Goal: Find specific page/section: Find specific page/section

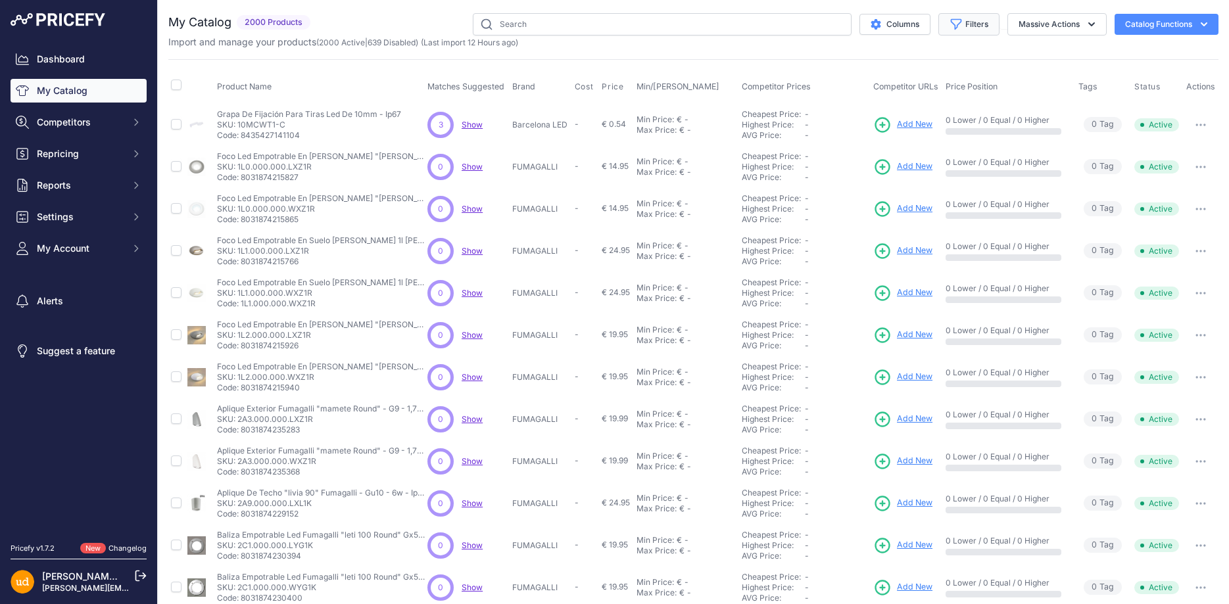
click at [979, 22] on button "Filters" at bounding box center [968, 24] width 61 height 22
click at [863, 64] on select "All Status Only Enabled Only Disabled" at bounding box center [926, 75] width 126 height 22
drag, startPoint x: 925, startPoint y: 78, endPoint x: 1026, endPoint y: 75, distance: 100.7
click at [1027, 75] on th "Price Position" at bounding box center [1009, 86] width 133 height 33
click at [971, 32] on button "Filters" at bounding box center [968, 24] width 61 height 22
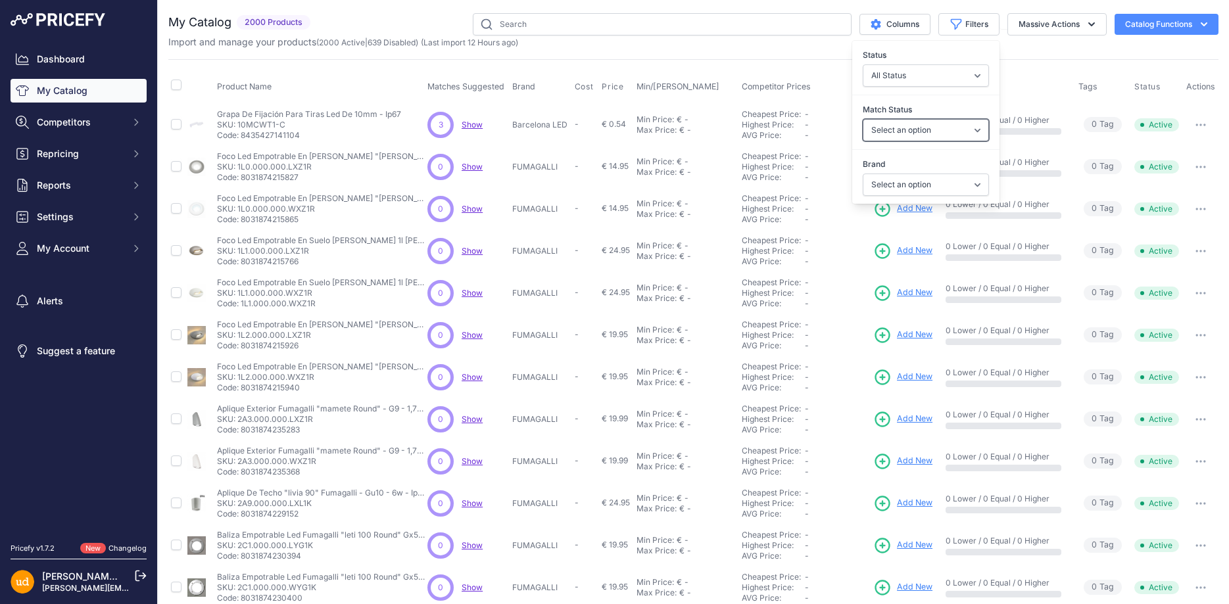
click at [863, 119] on select "Select an option Matched Unmatched" at bounding box center [926, 130] width 126 height 22
select select "1"
click option "Matched" at bounding box center [0, 0] width 0 height 0
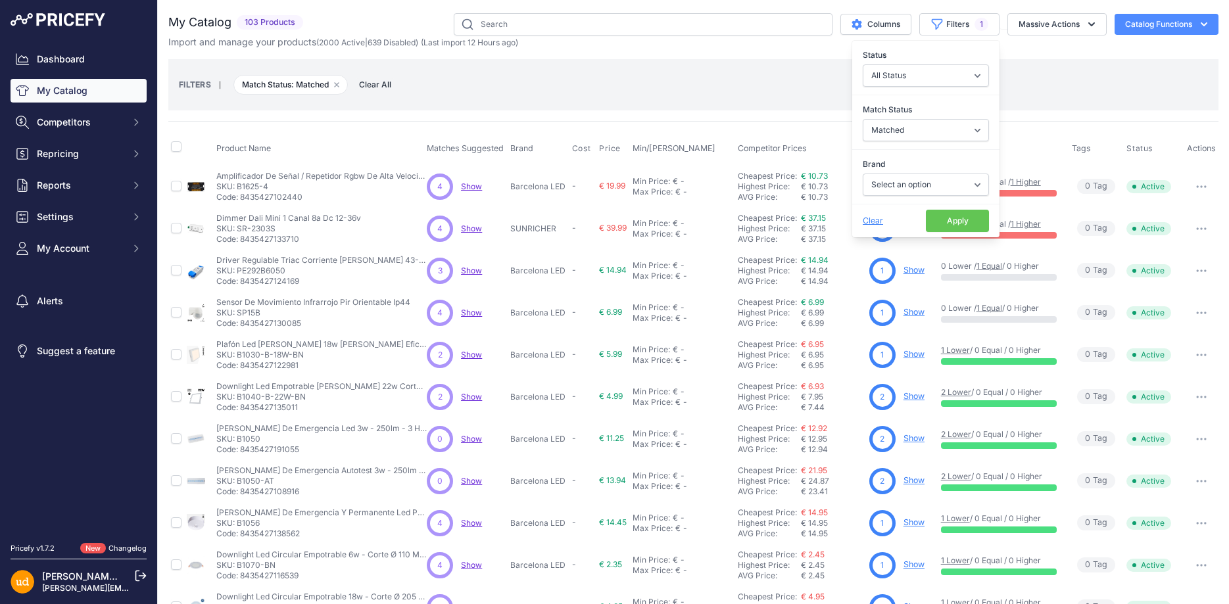
click at [636, 82] on div "FILTERS | Match Status: Matched Remove filter option Clear All" at bounding box center [693, 85] width 1029 height 36
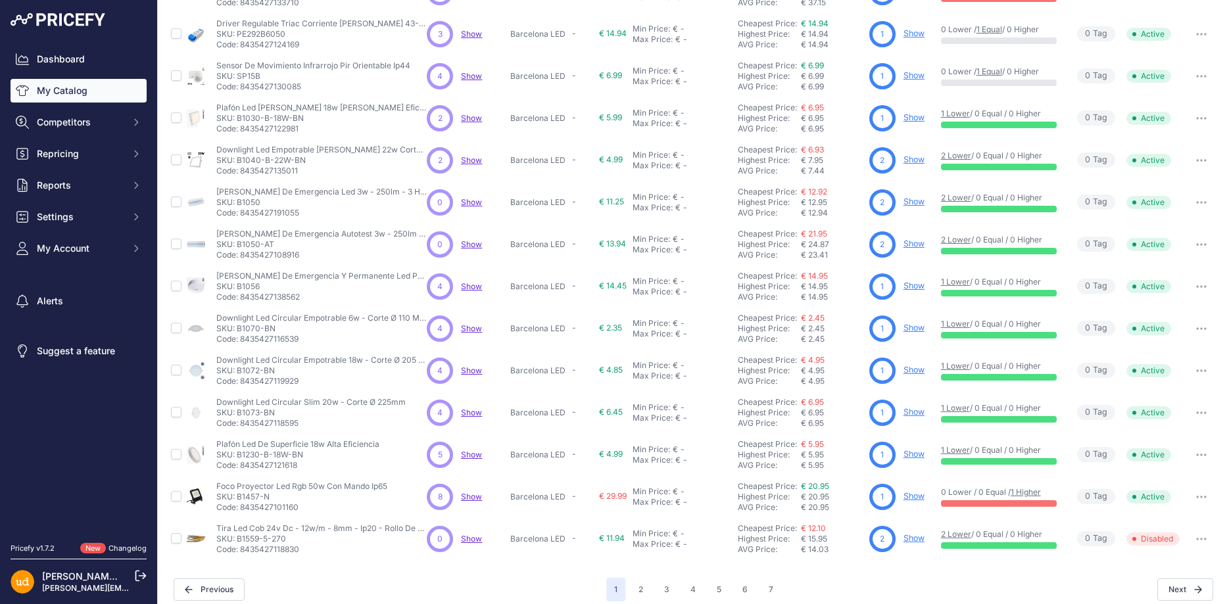
scroll to position [247, 0]
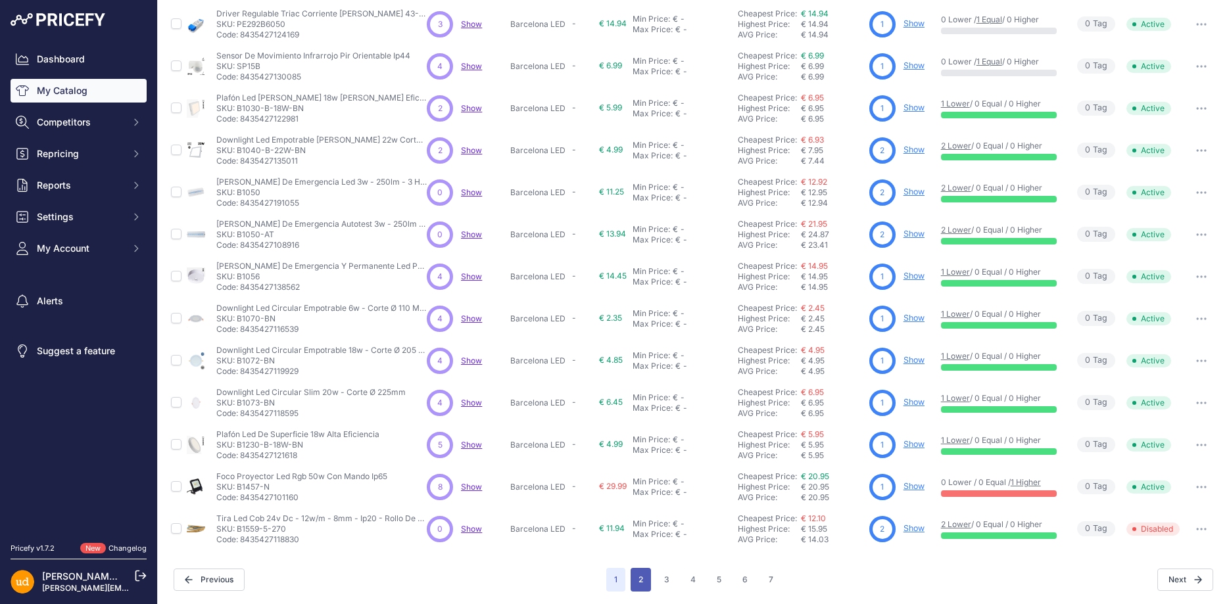
click at [639, 577] on button "2" at bounding box center [641, 580] width 20 height 24
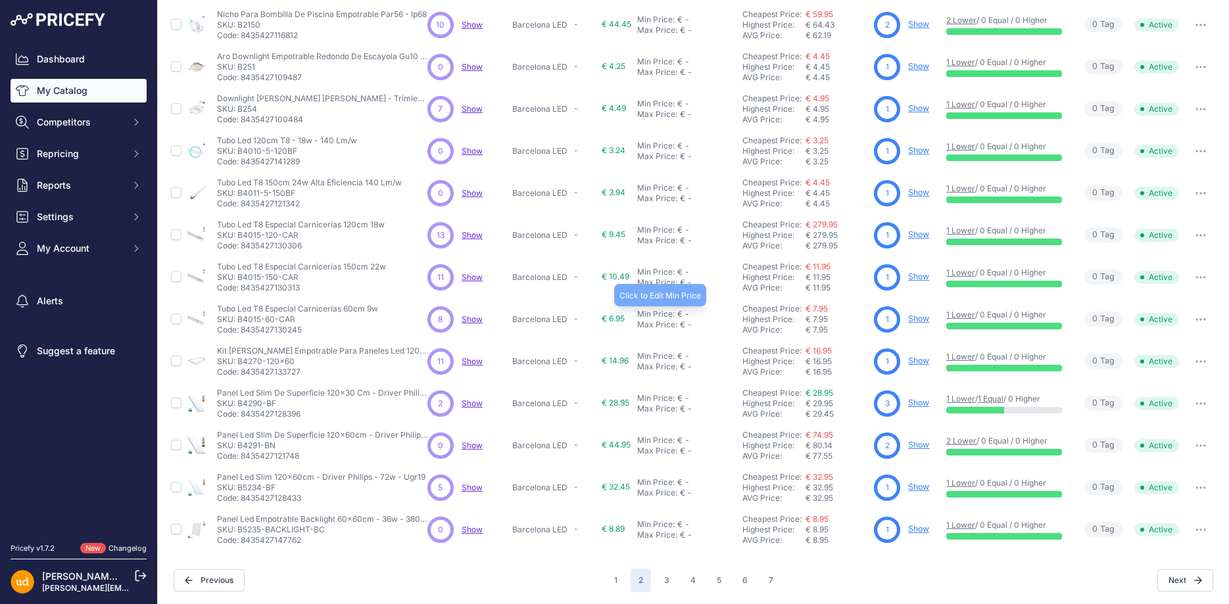
scroll to position [247, 0]
click at [661, 582] on button "3" at bounding box center [666, 580] width 21 height 24
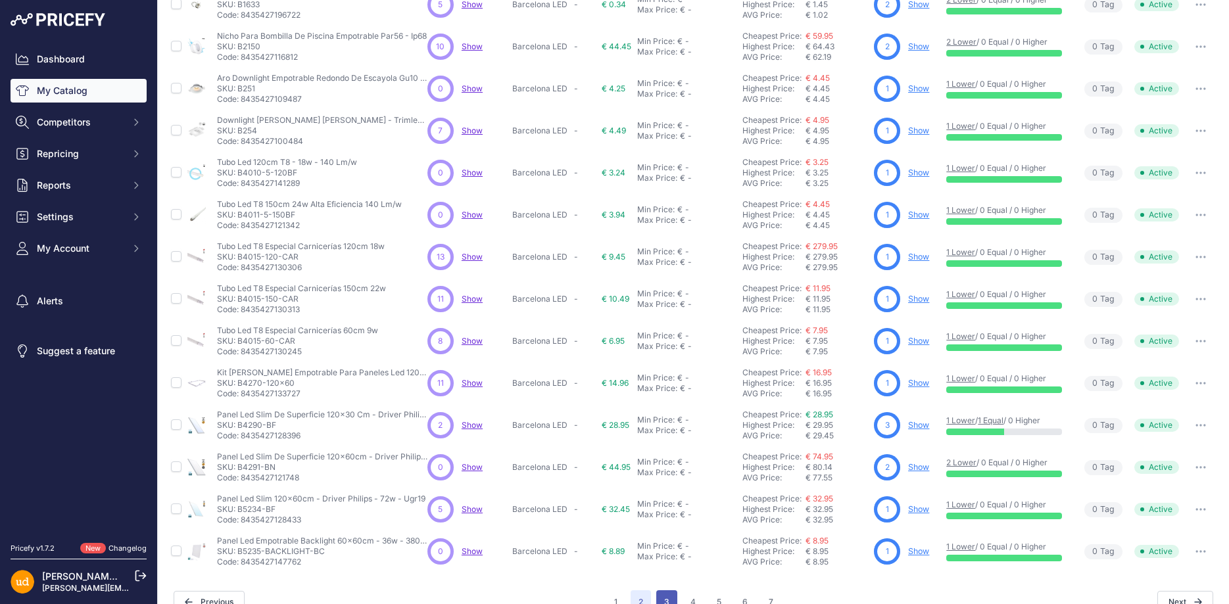
scroll to position [269, 0]
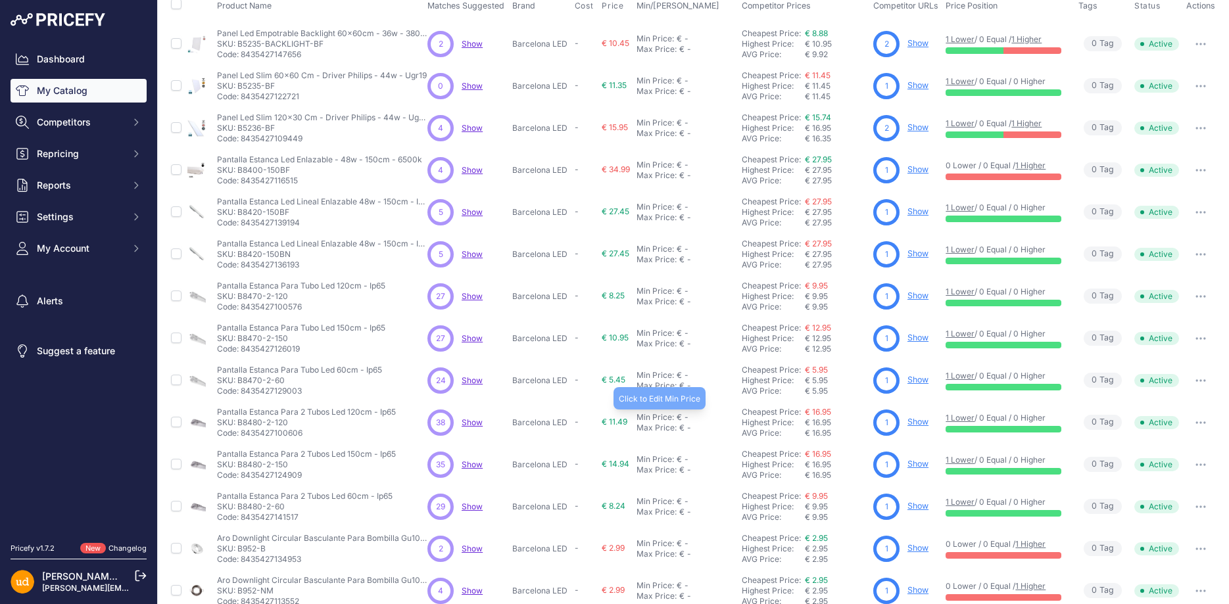
scroll to position [247, 0]
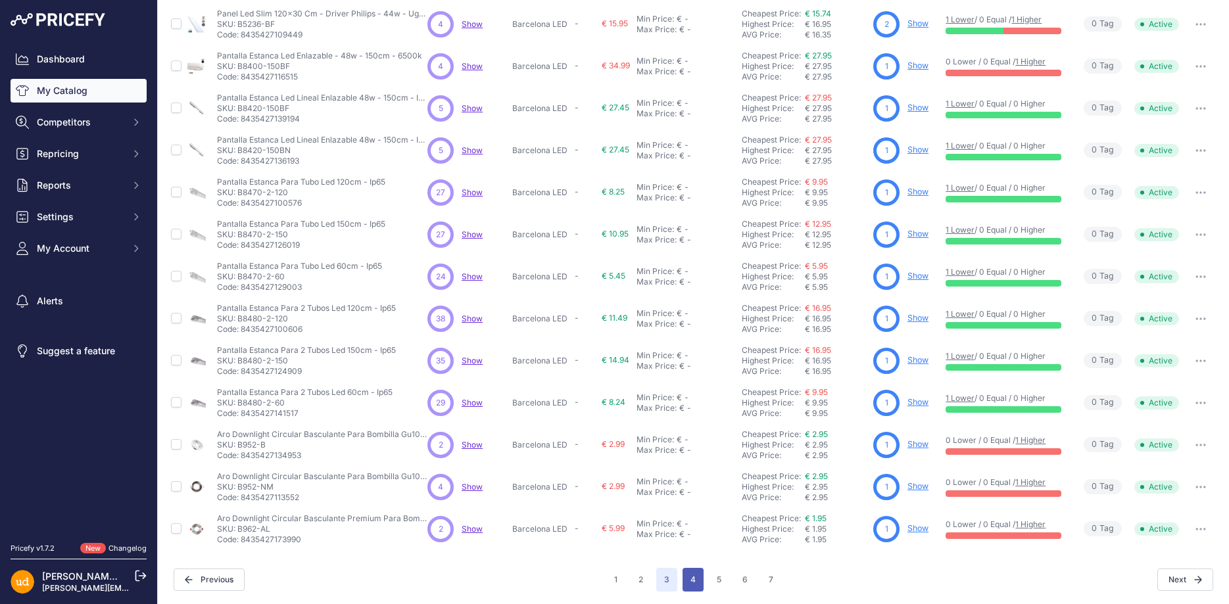
click at [692, 575] on button "4" at bounding box center [693, 580] width 21 height 24
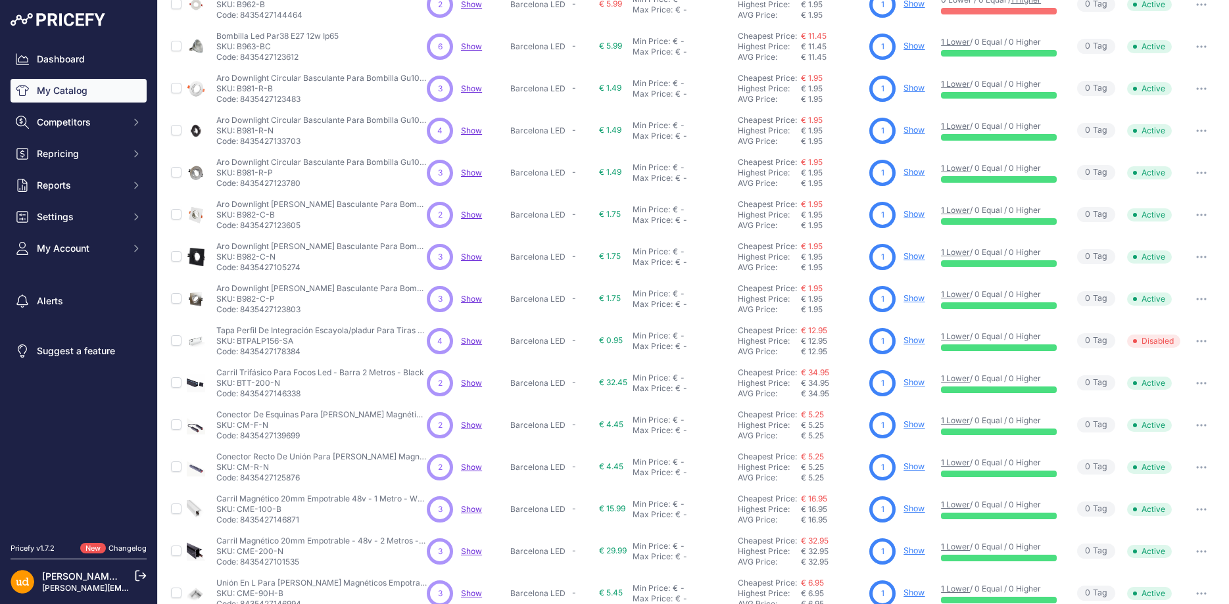
scroll to position [247, 0]
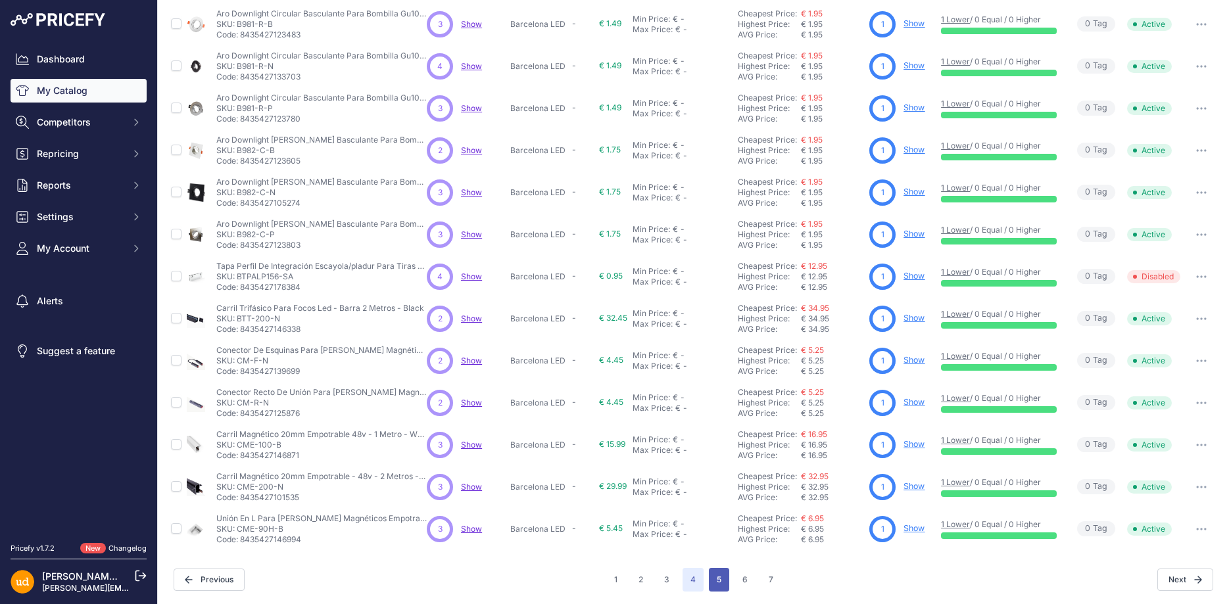
click at [725, 577] on button "5" at bounding box center [719, 580] width 20 height 24
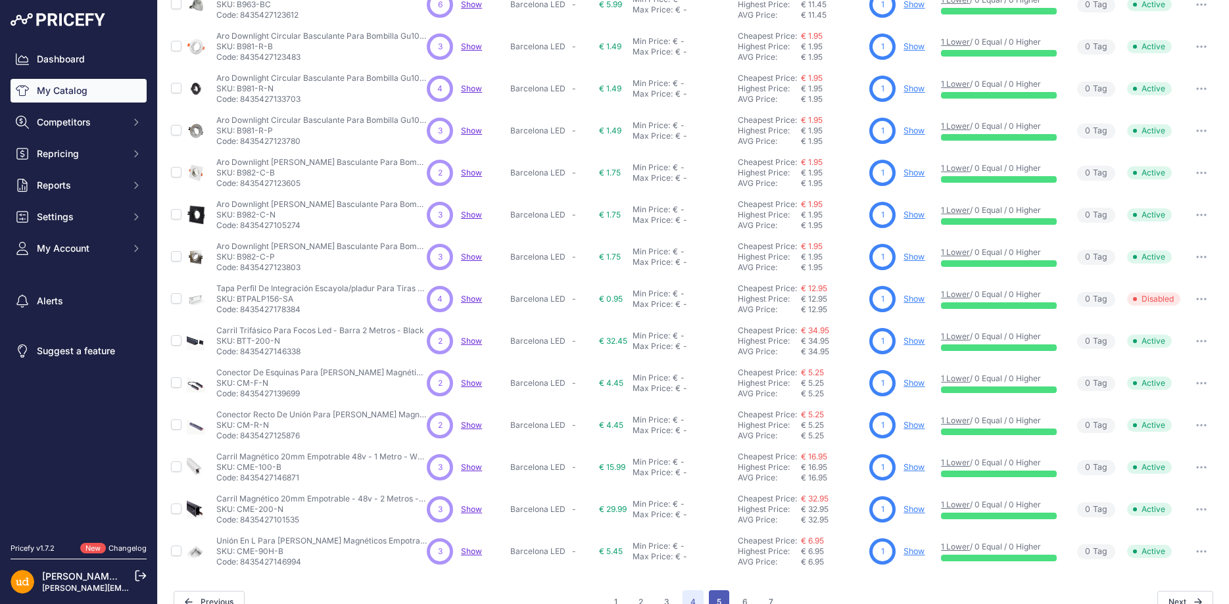
scroll to position [269, 0]
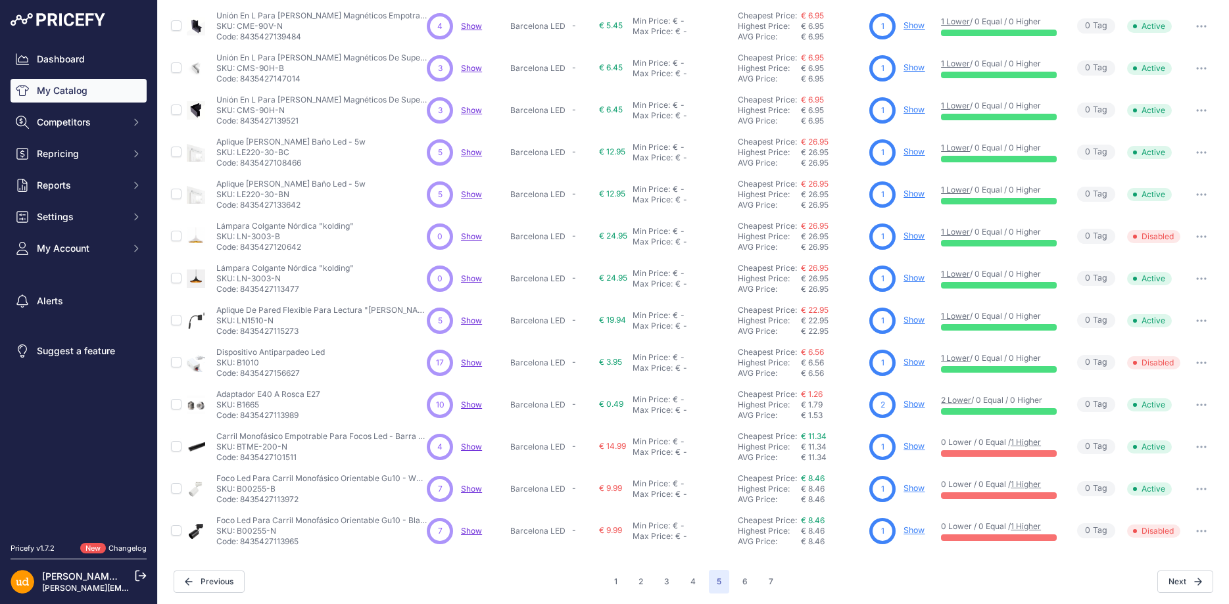
scroll to position [247, 0]
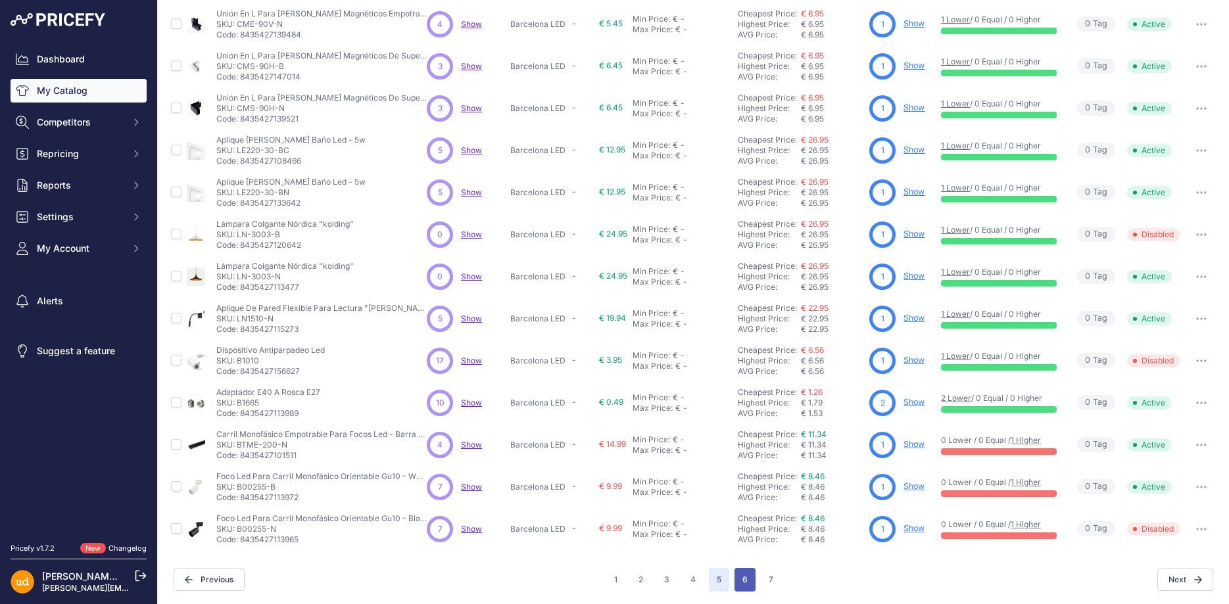
click at [744, 577] on button "6" at bounding box center [745, 580] width 21 height 24
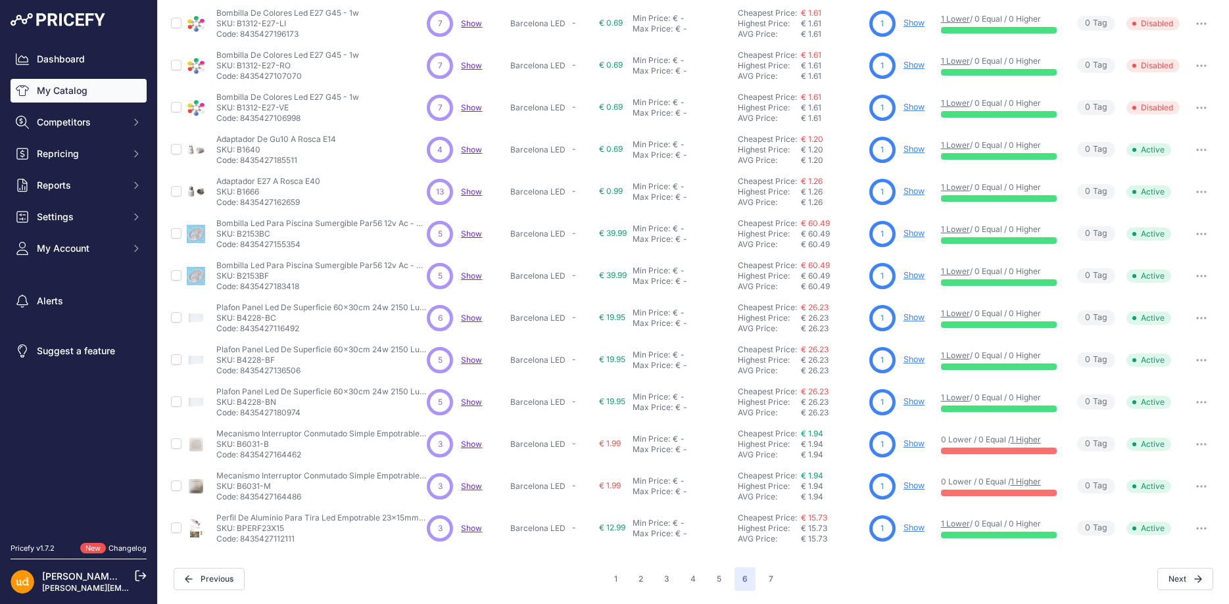
scroll to position [246, 0]
click at [771, 579] on button "7" at bounding box center [771, 581] width 20 height 24
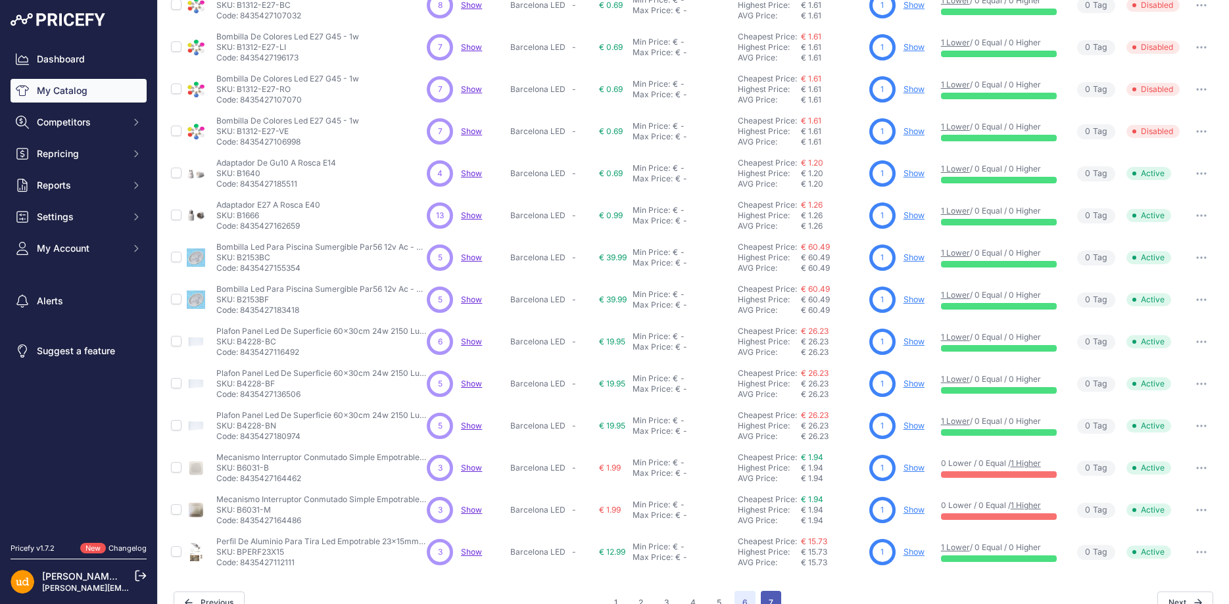
scroll to position [269, 0]
